Goal: Transaction & Acquisition: Subscribe to service/newsletter

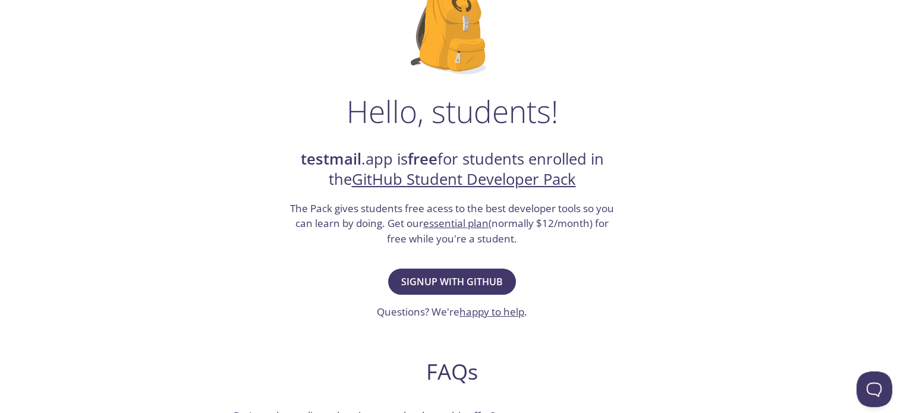
scroll to position [119, 0]
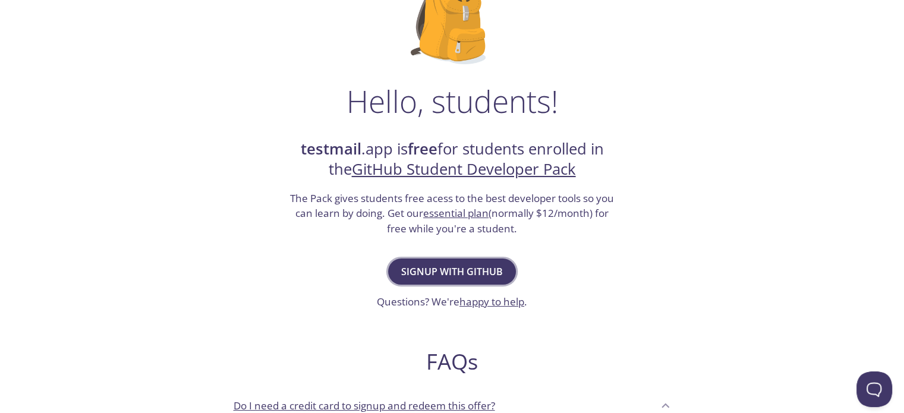
click at [487, 276] on span "Signup with GitHub" at bounding box center [452, 271] width 102 height 17
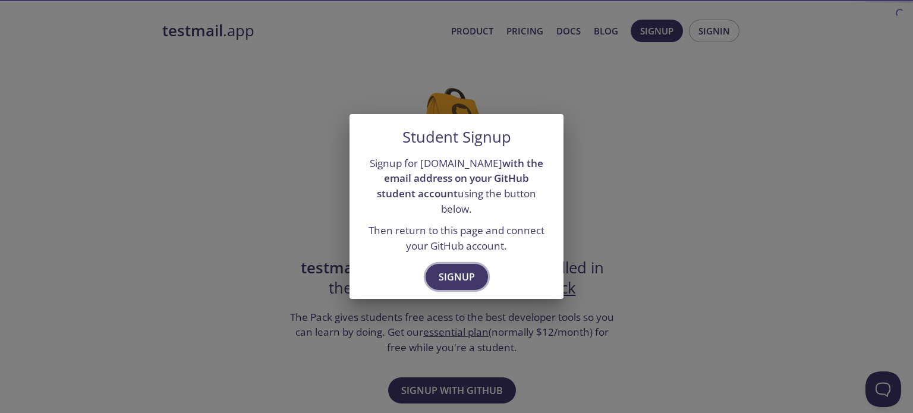
click at [454, 269] on span "Signup" at bounding box center [457, 277] width 36 height 17
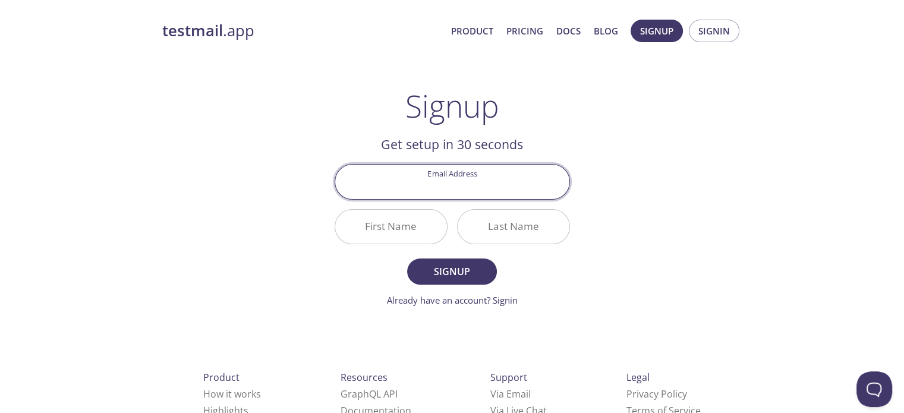
click at [480, 171] on input "Email Address" at bounding box center [452, 182] width 234 height 34
type input "[EMAIL_ADDRESS][DOMAIN_NAME]"
click at [423, 225] on input "First Name" at bounding box center [391, 227] width 112 height 34
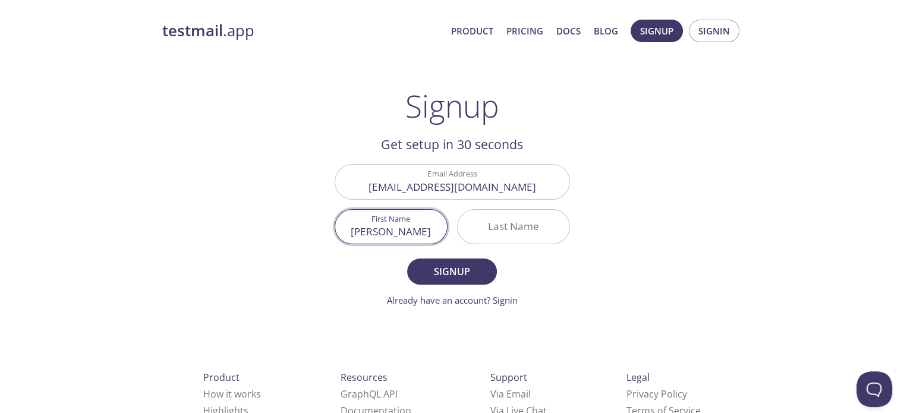
type input "[PERSON_NAME]"
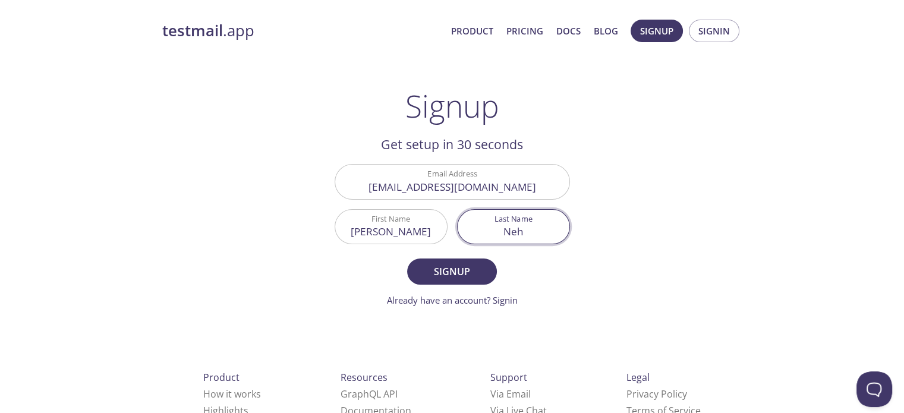
type input "Neht"
type input "Mehta"
click at [465, 264] on span "Signup" at bounding box center [451, 271] width 63 height 17
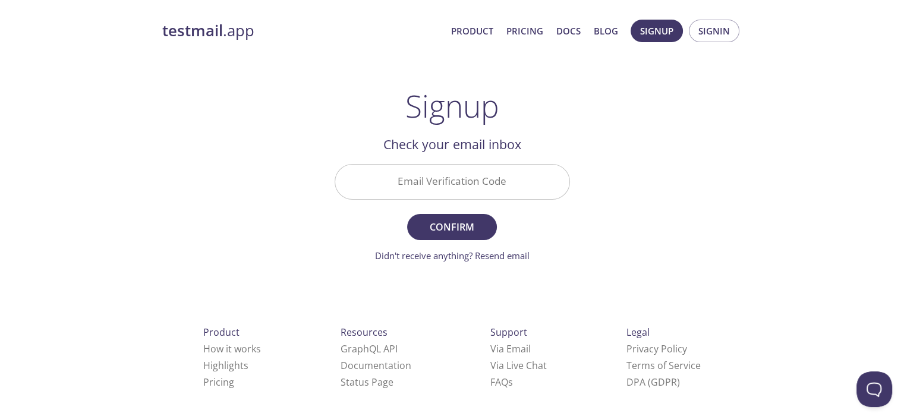
click at [461, 182] on input "Email Verification Code" at bounding box center [452, 182] width 234 height 34
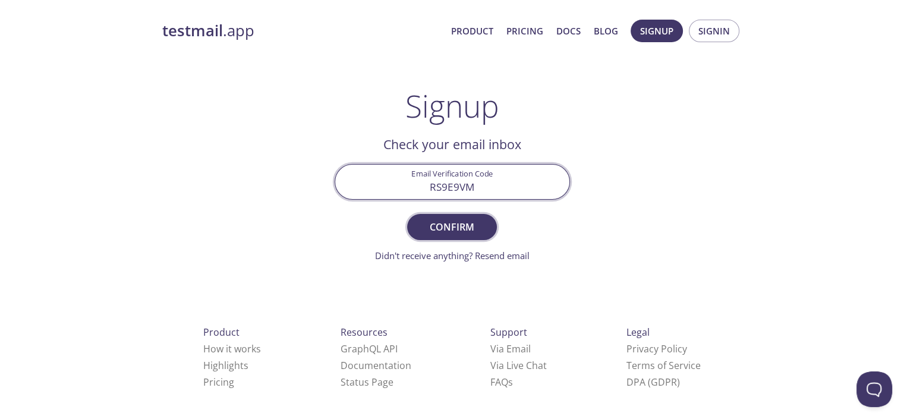
click at [455, 228] on span "Confirm" at bounding box center [451, 227] width 63 height 17
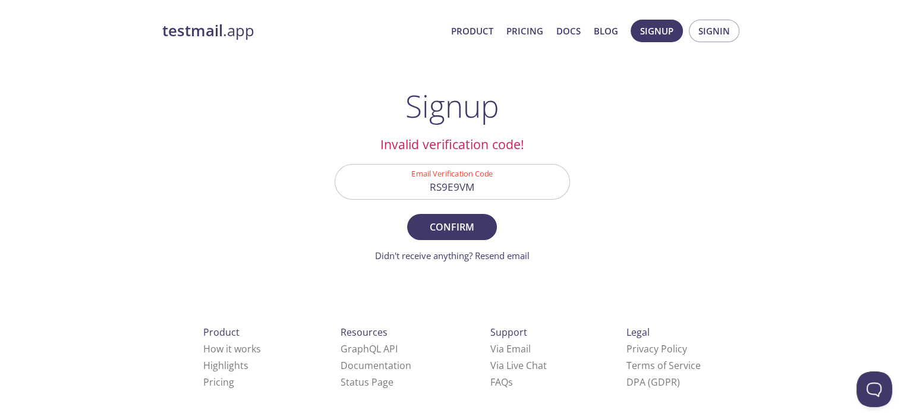
click at [497, 180] on input "RS9E9VM" at bounding box center [452, 182] width 234 height 34
type input "RS9E9VN"
click at [491, 234] on button "Confirm" at bounding box center [451, 227] width 89 height 26
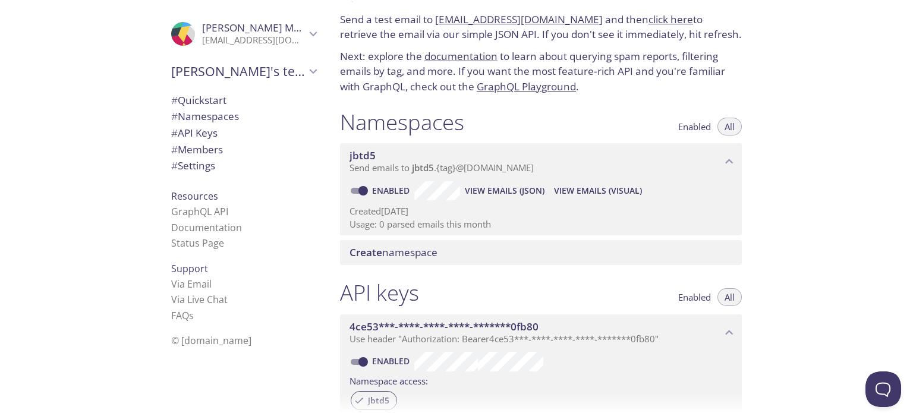
scroll to position [178, 0]
